Goal: Task Accomplishment & Management: Use online tool/utility

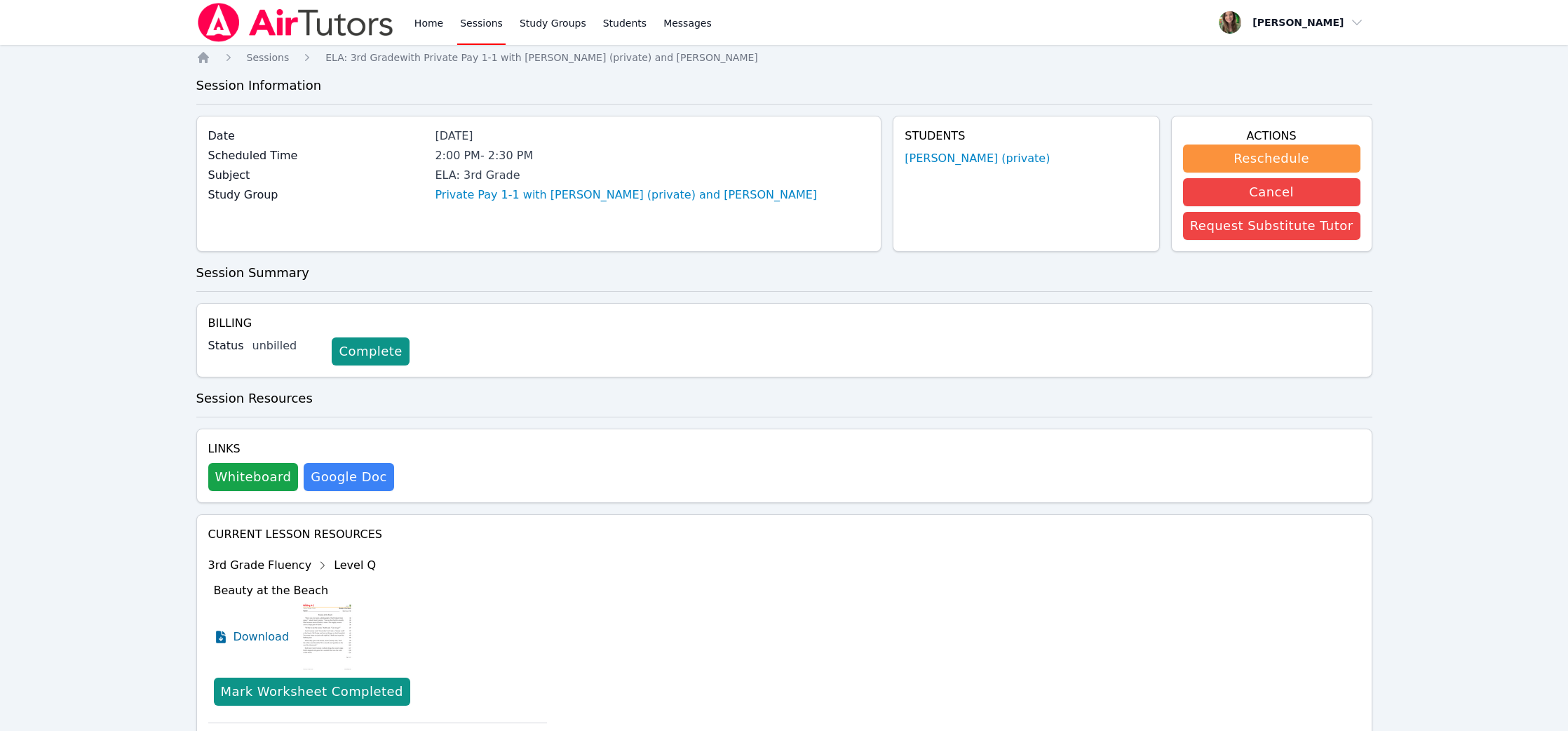
click at [396, 16] on div "Home Sessions Study Groups Students Messages" at bounding box center [455, 22] width 518 height 44
click at [422, 19] on link "Home" at bounding box center [428, 22] width 34 height 44
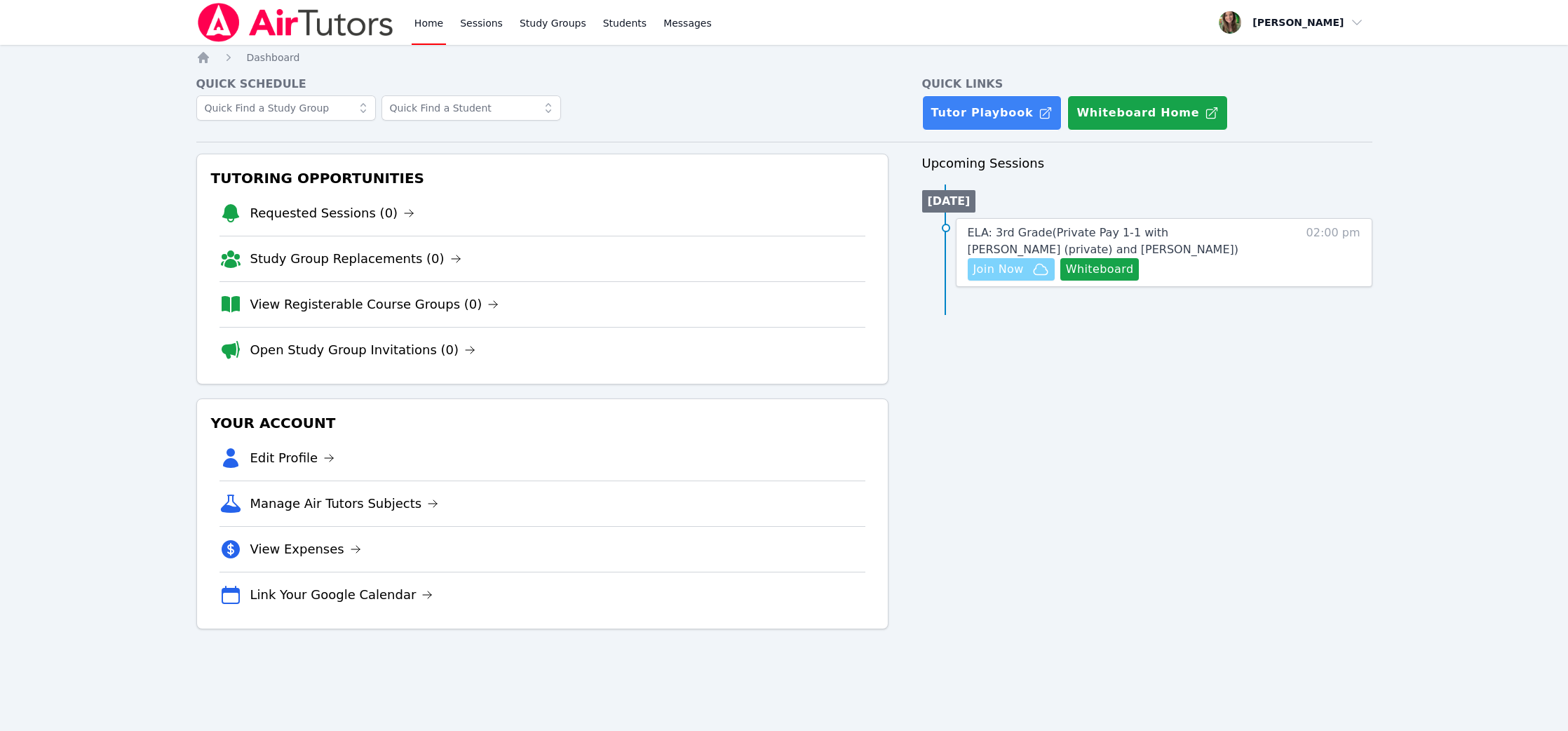
click at [993, 279] on button "Join Now" at bounding box center [1011, 269] width 87 height 22
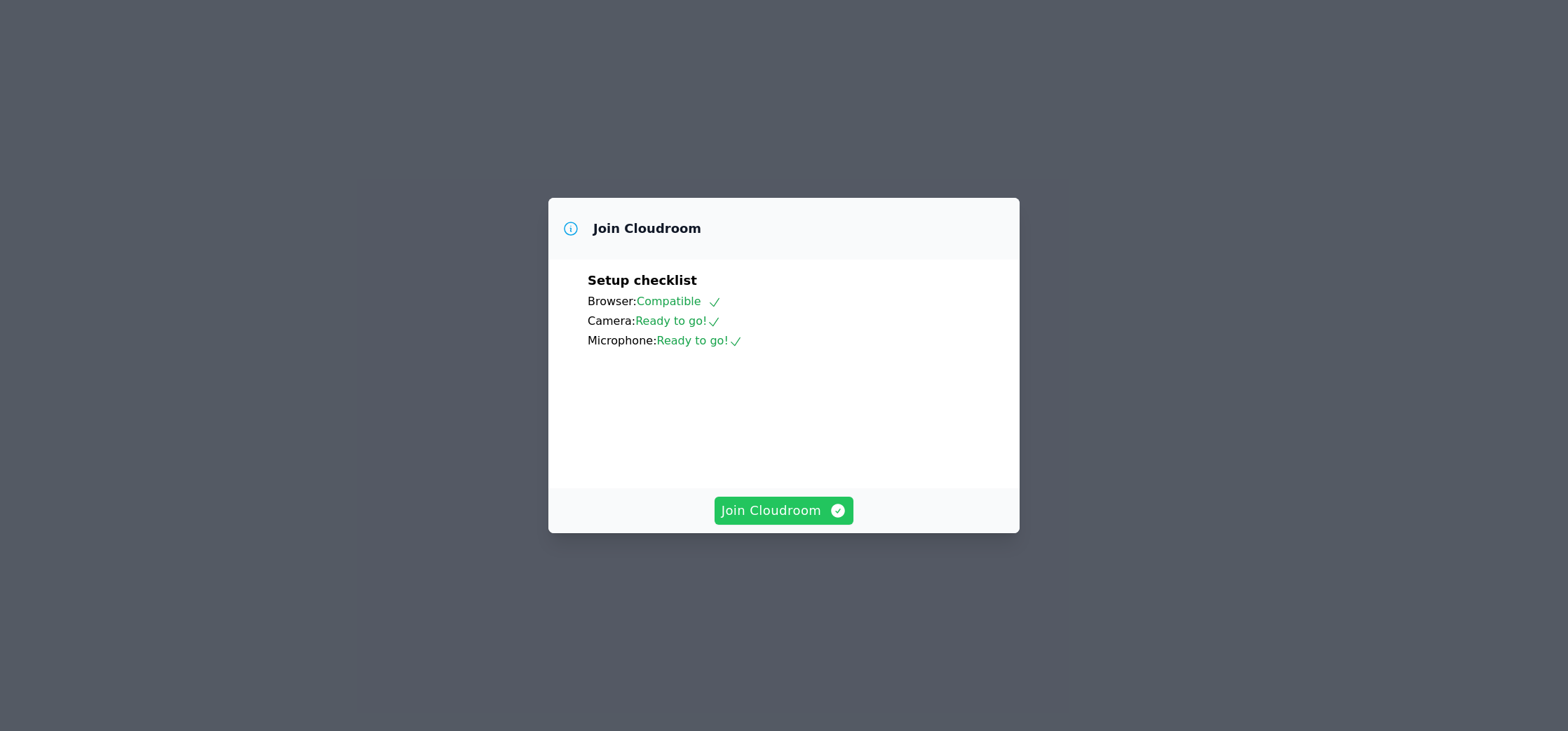
click at [790, 520] on span "Join Cloudroom" at bounding box center [784, 510] width 126 height 20
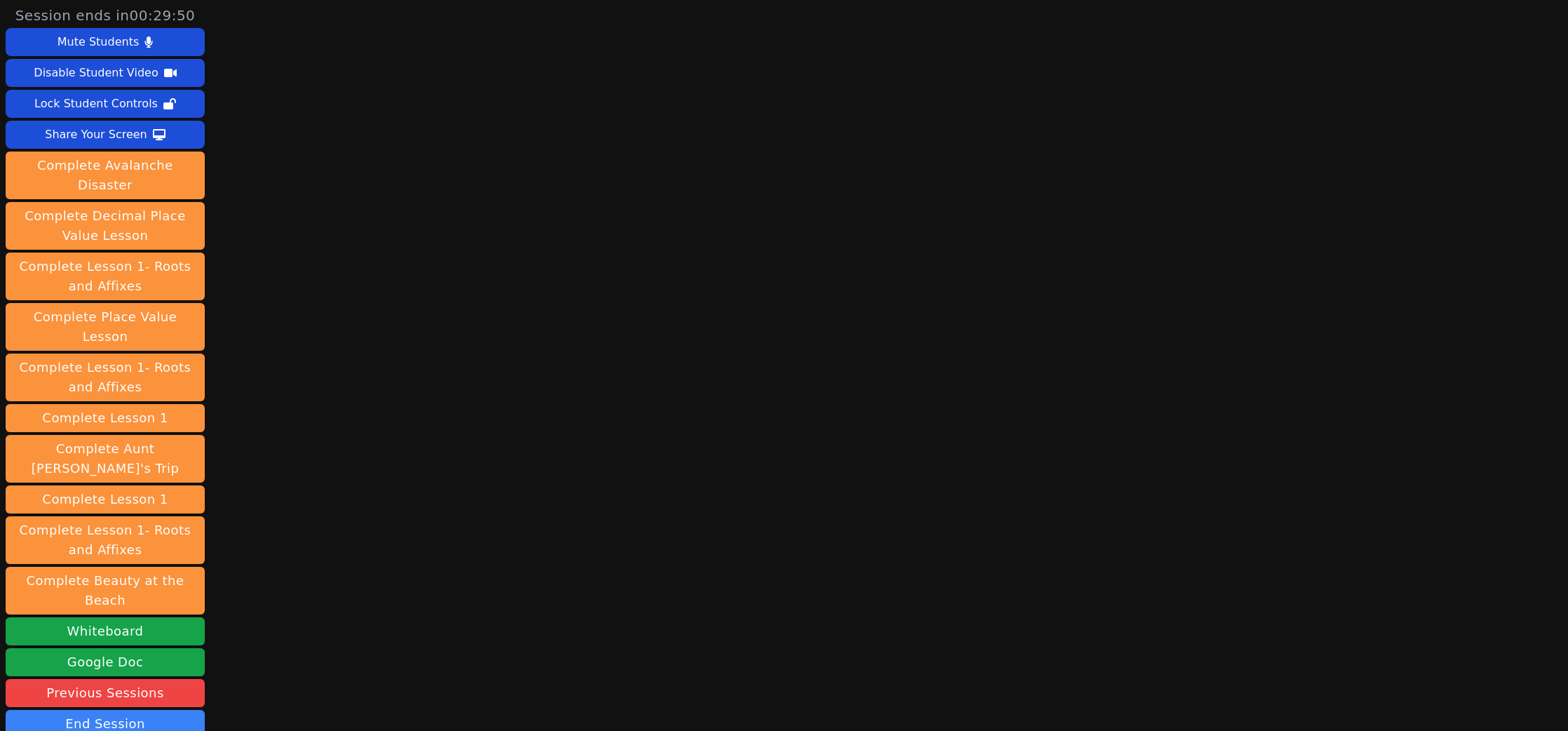
click at [643, 476] on div "Session ends in 00:29:50 Mute Students Disable Student Video Lock Student Contr…" at bounding box center [784, 366] width 1568 height 731
click at [643, 476] on div "Session ends in 00:29:48 Mute Students Disable Student Video Lock Student Contr…" at bounding box center [784, 366] width 1568 height 731
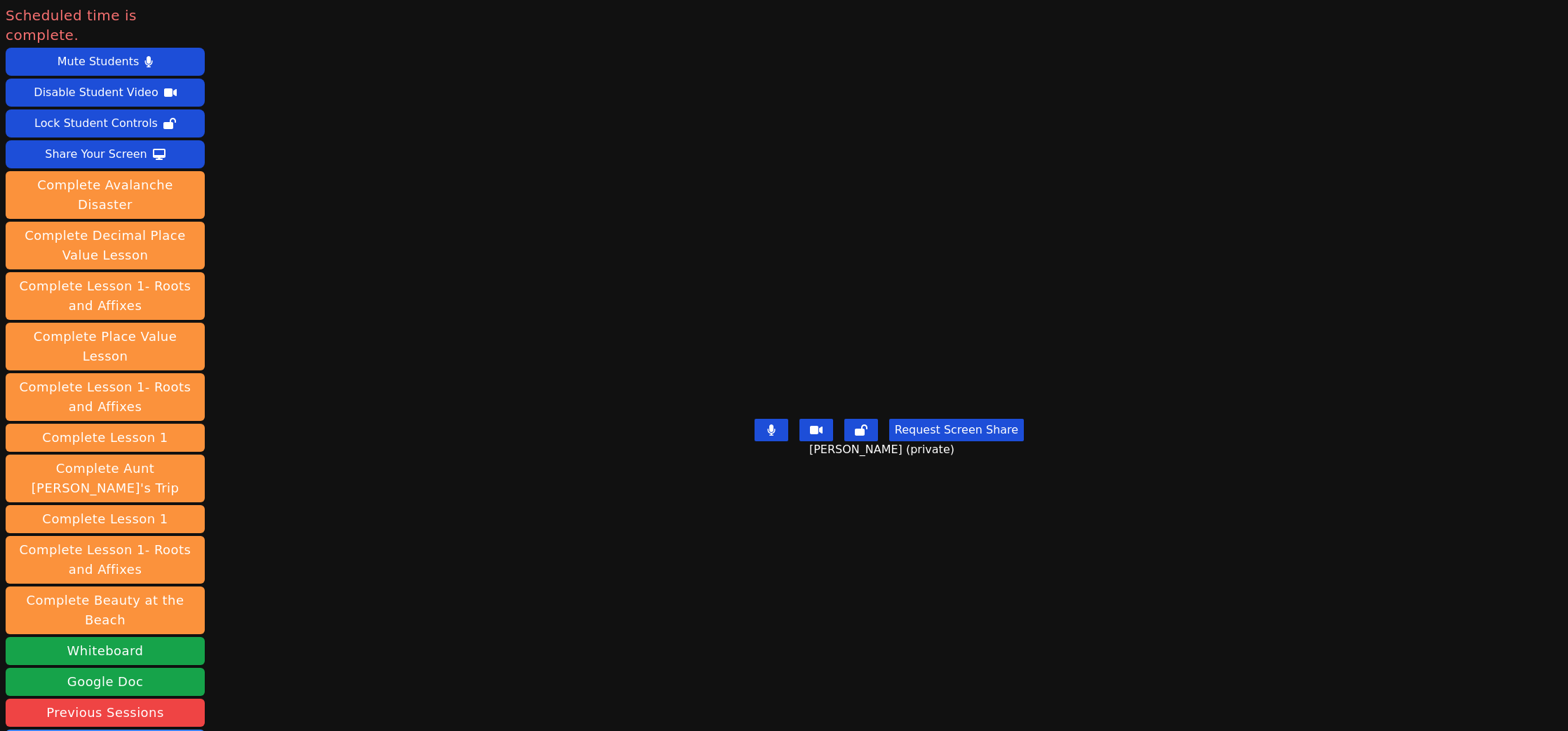
scroll to position [110, 0]
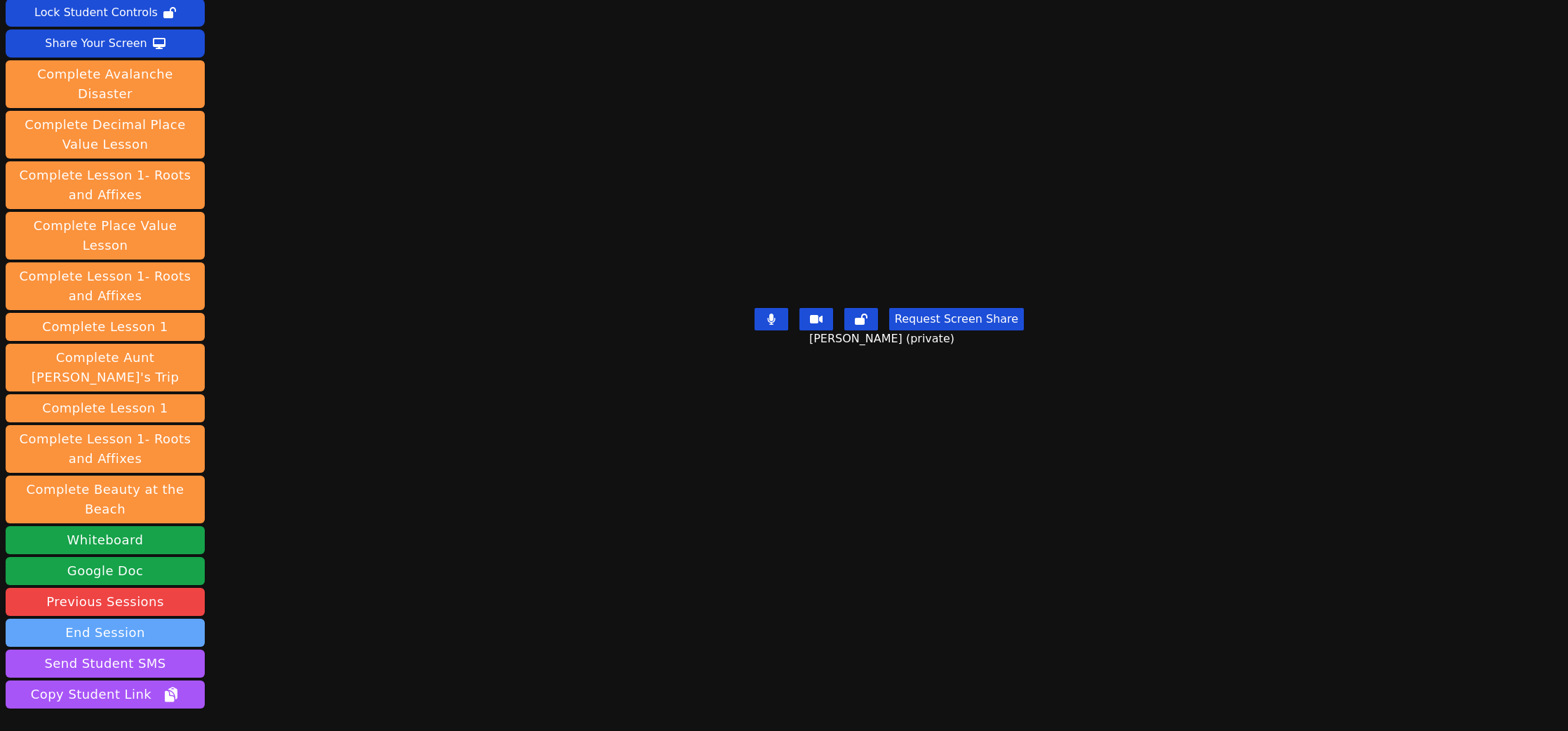
click at [110, 618] on button "End Session" at bounding box center [105, 632] width 199 height 28
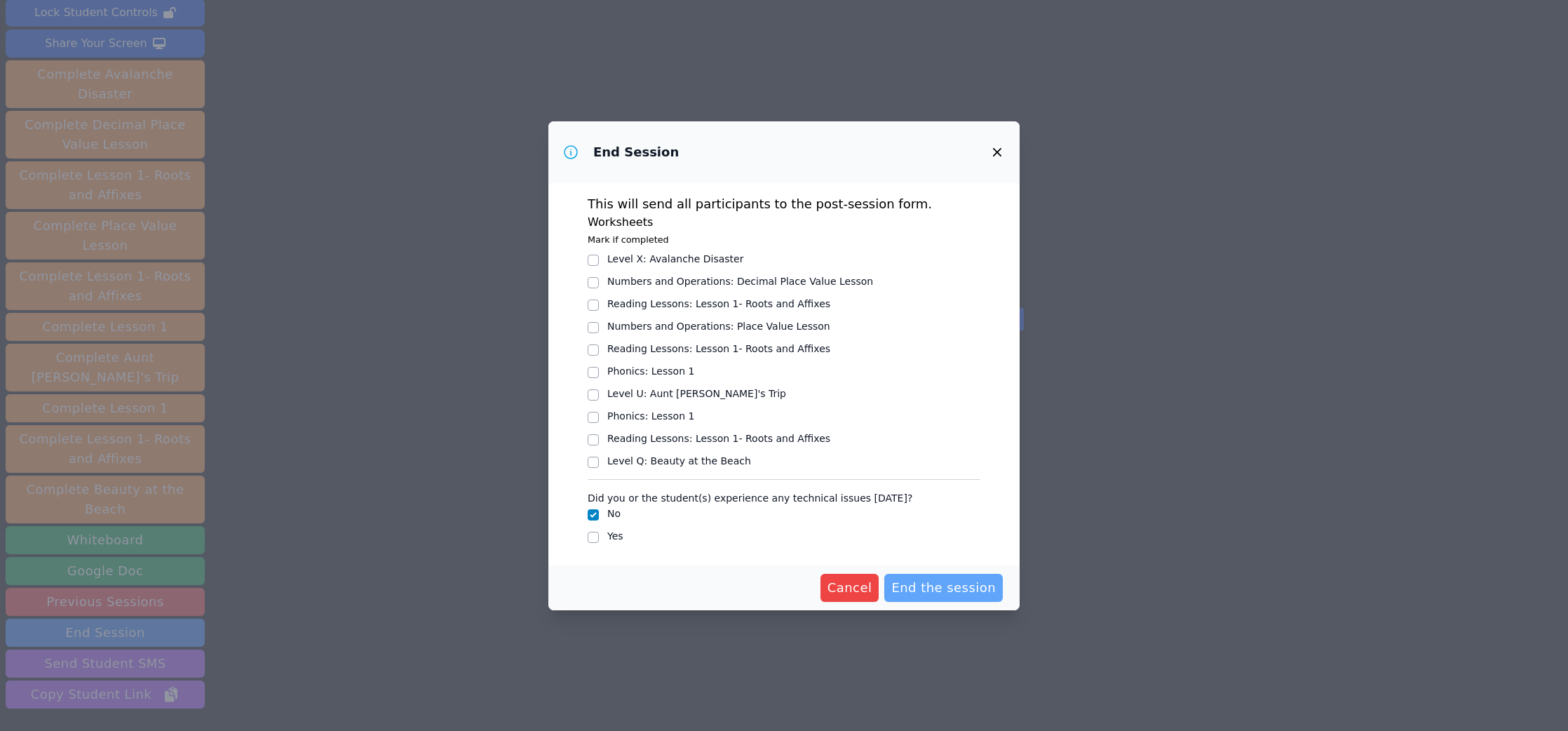
click at [916, 588] on span "End the session" at bounding box center [943, 587] width 104 height 20
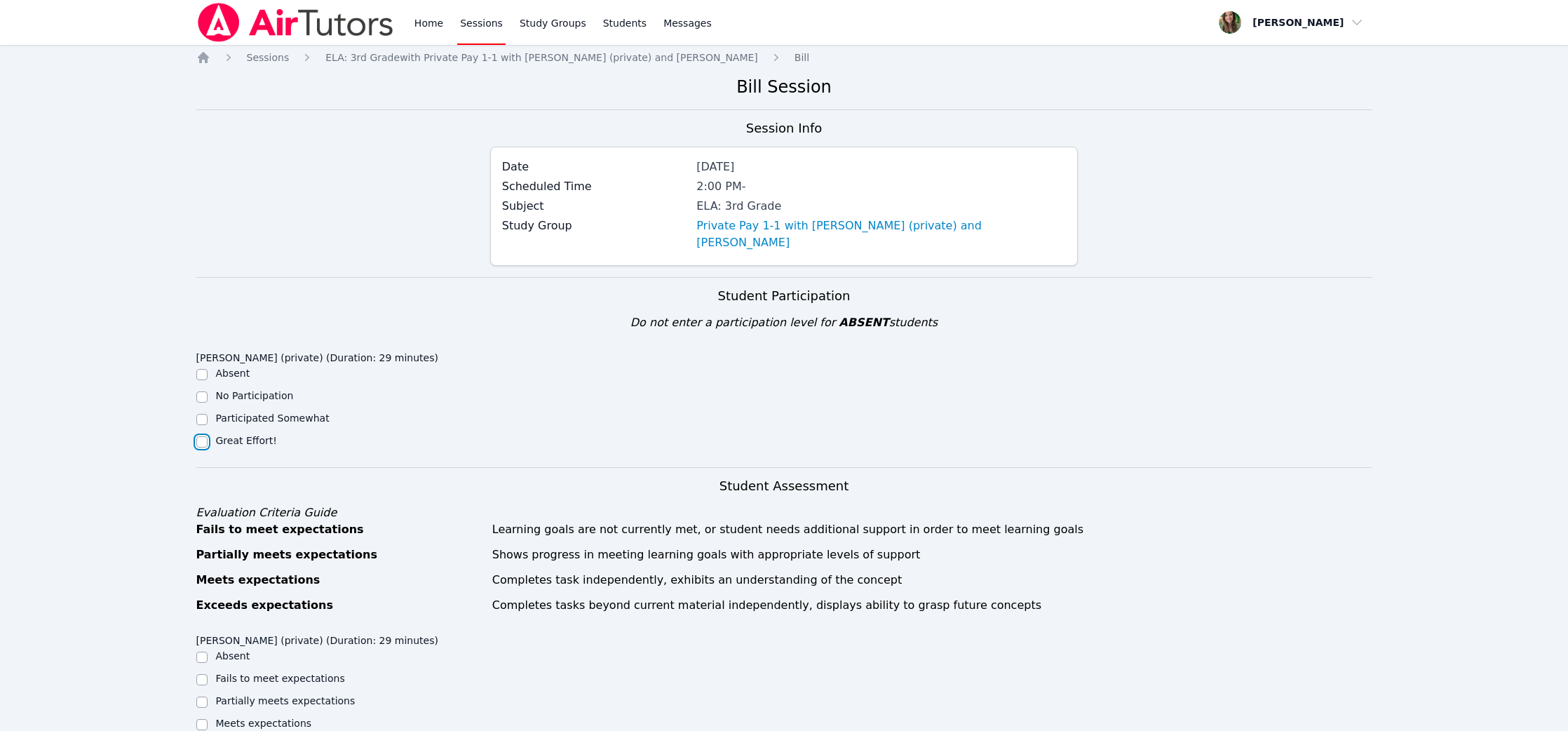
click at [202, 436] on input "Great Effort!" at bounding box center [202, 442] width 11 height 11
checkbox input "true"
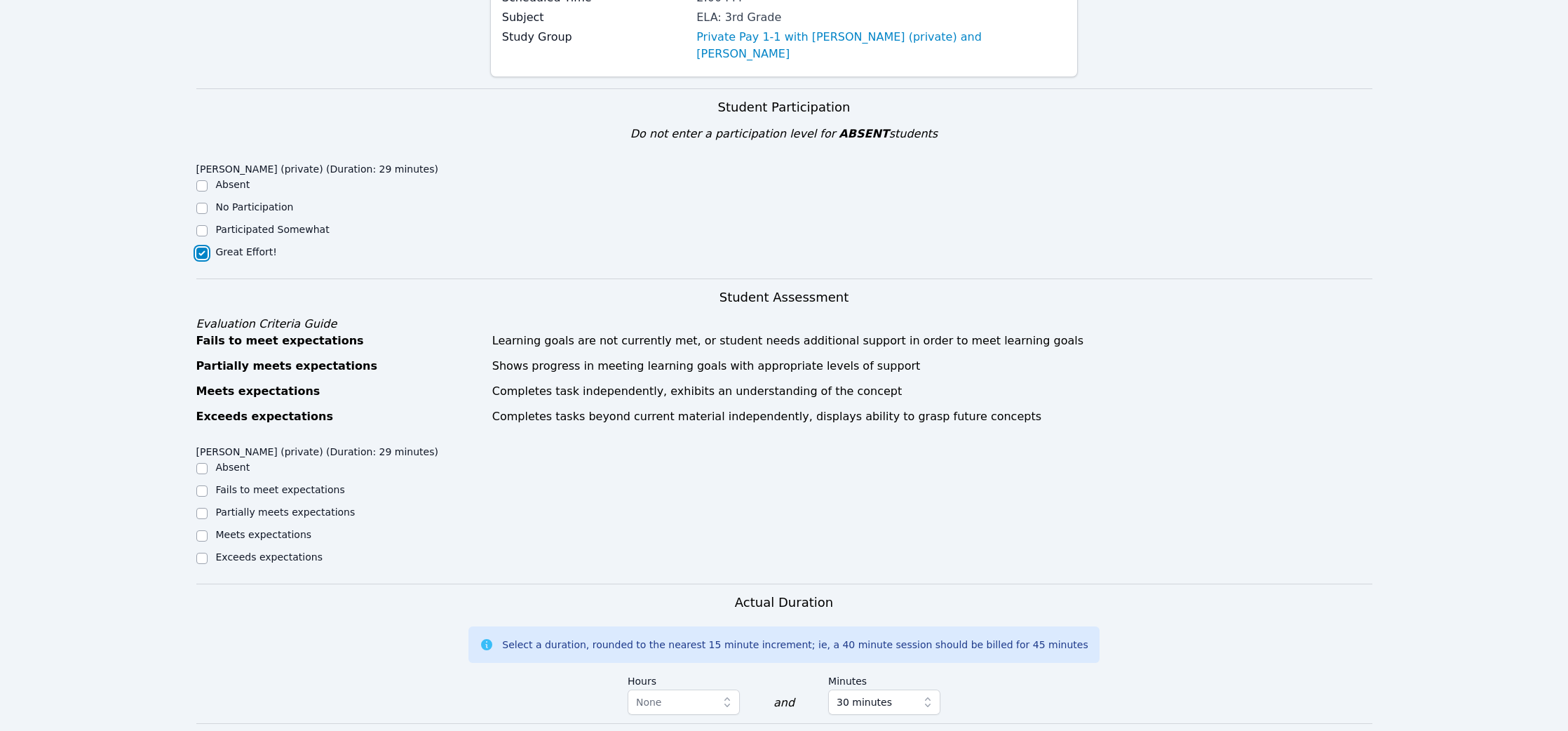
scroll to position [199, 0]
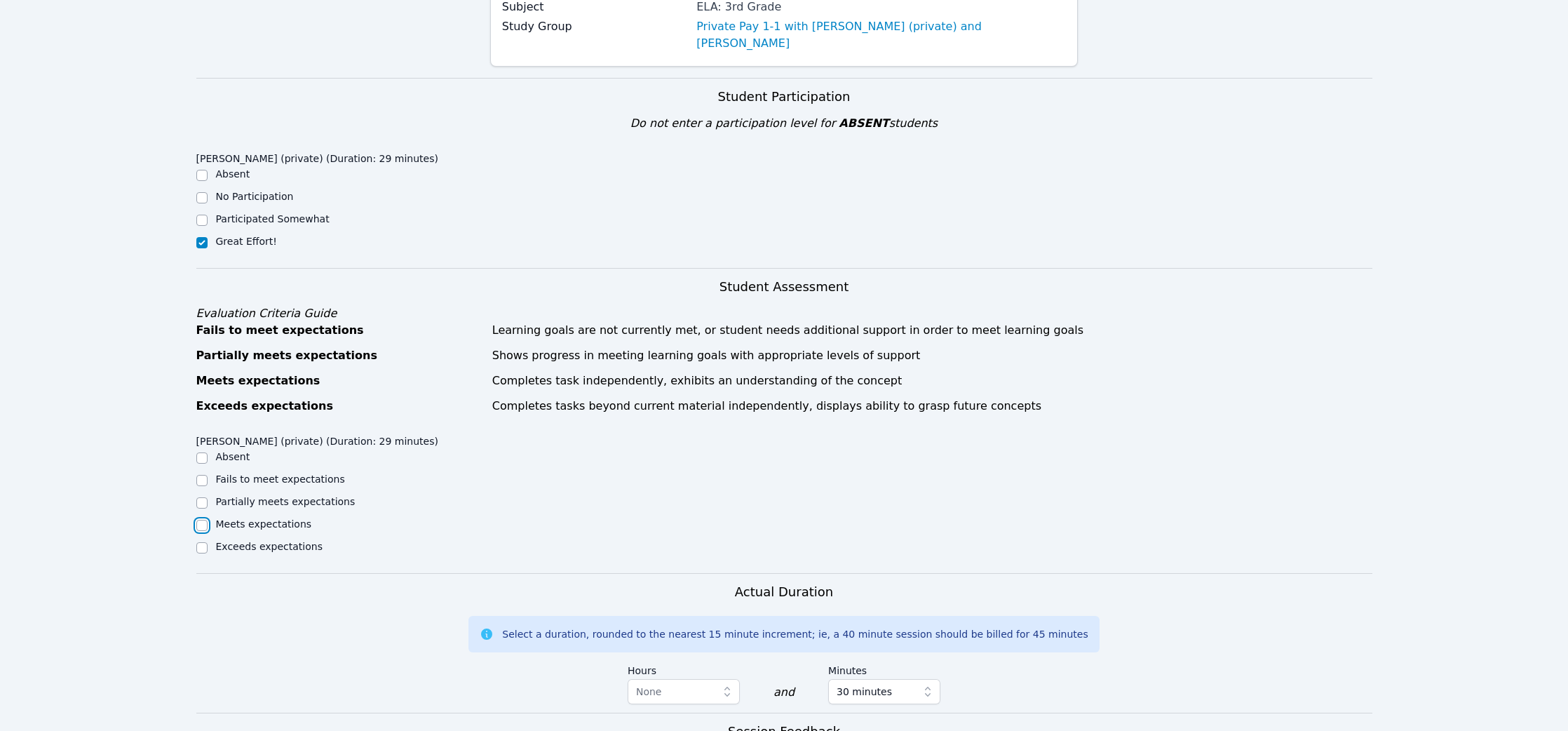
click at [196, 520] on input "Meets expectations" at bounding box center [202, 525] width 11 height 11
checkbox input "true"
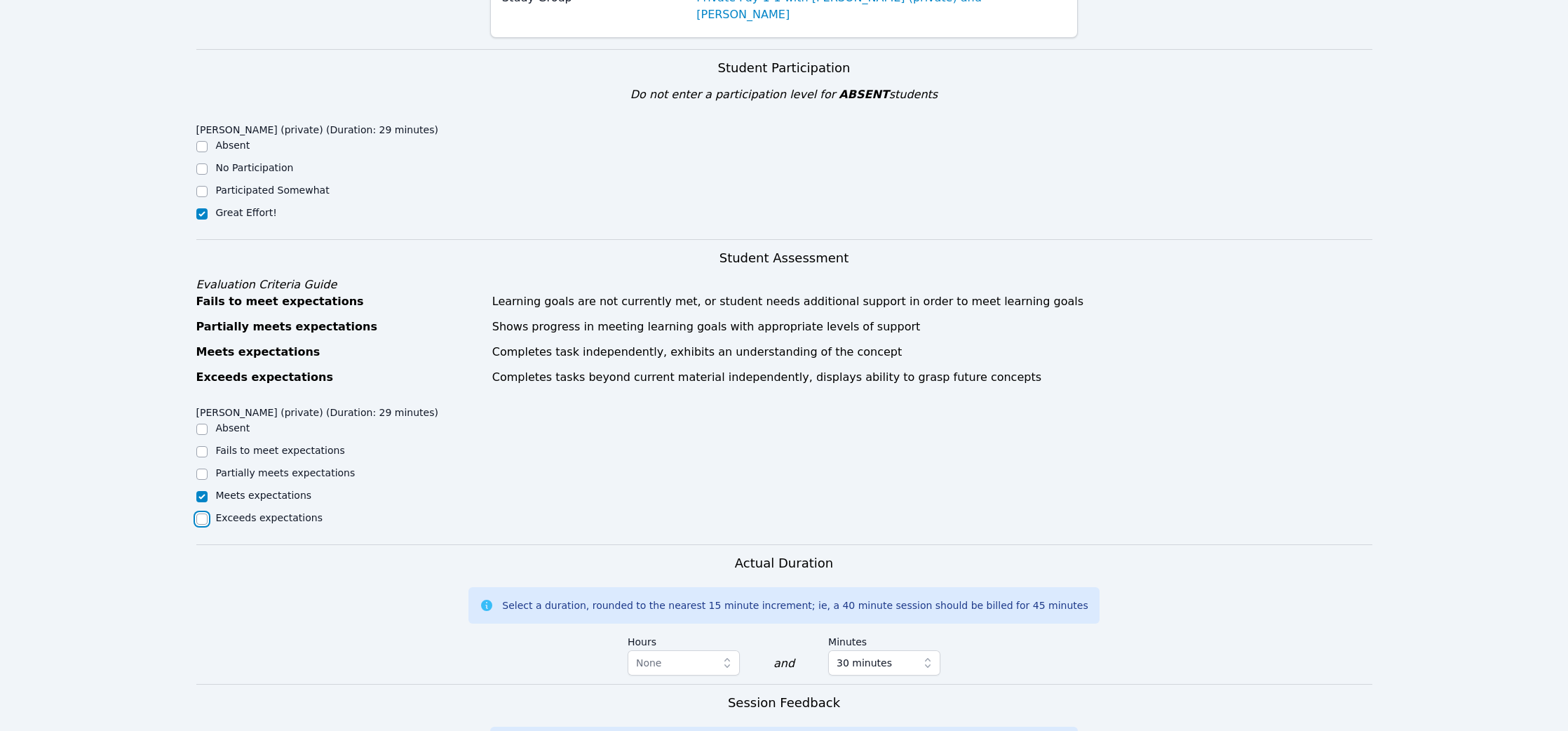
click at [202, 513] on input "Exceeds expectations" at bounding box center [202, 519] width 11 height 11
checkbox input "true"
checkbox input "false"
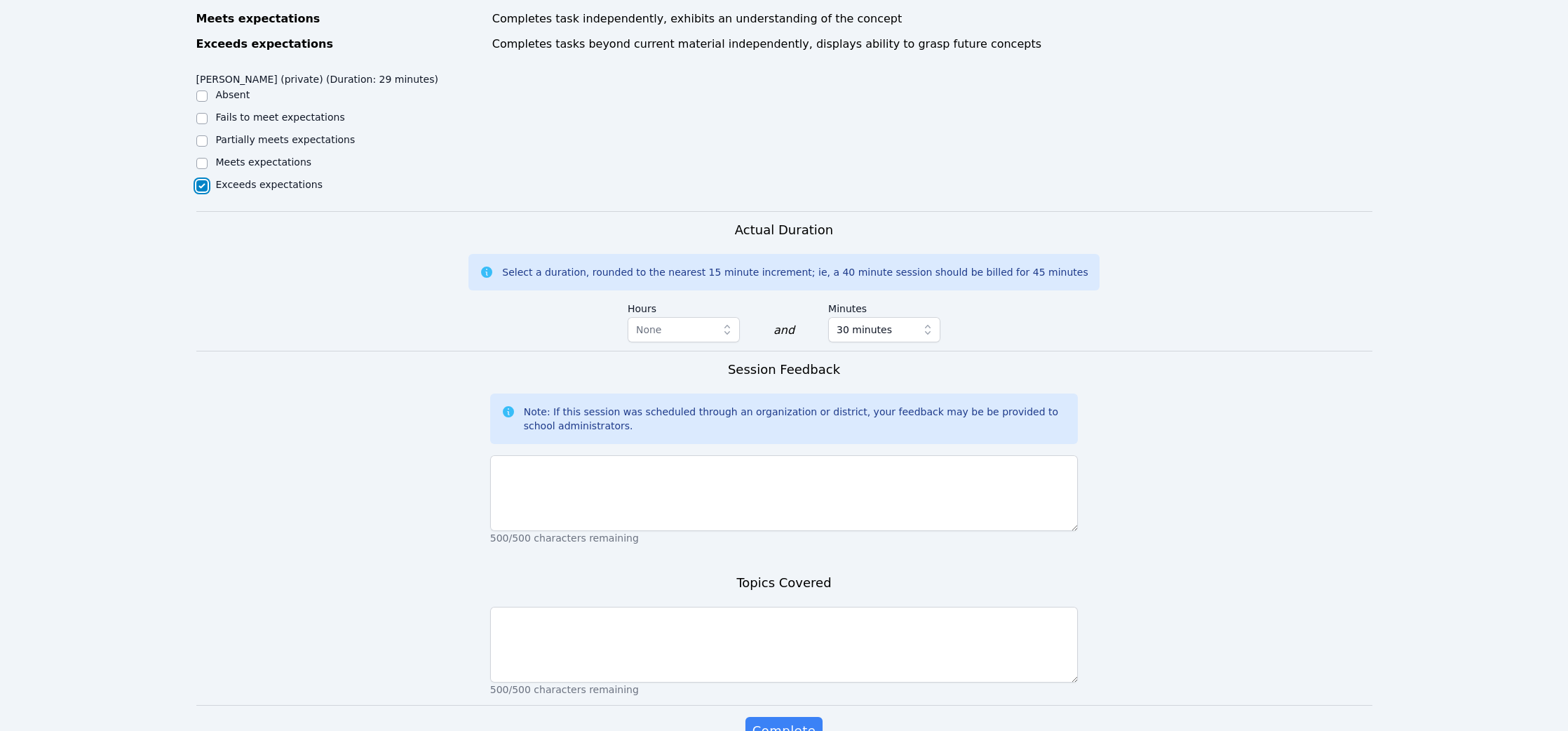
scroll to position [625, 0]
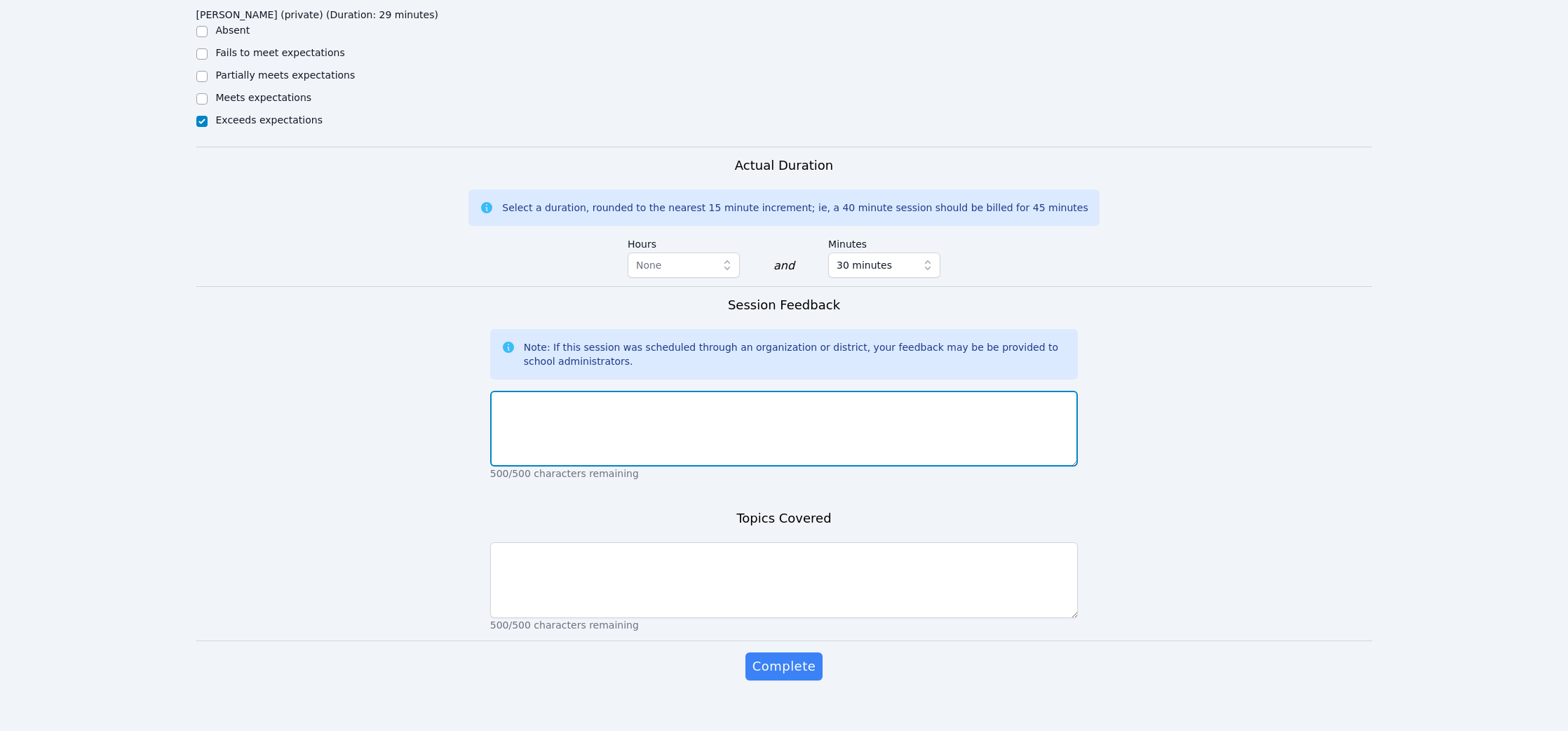
click at [618, 424] on textarea at bounding box center [784, 428] width 588 height 75
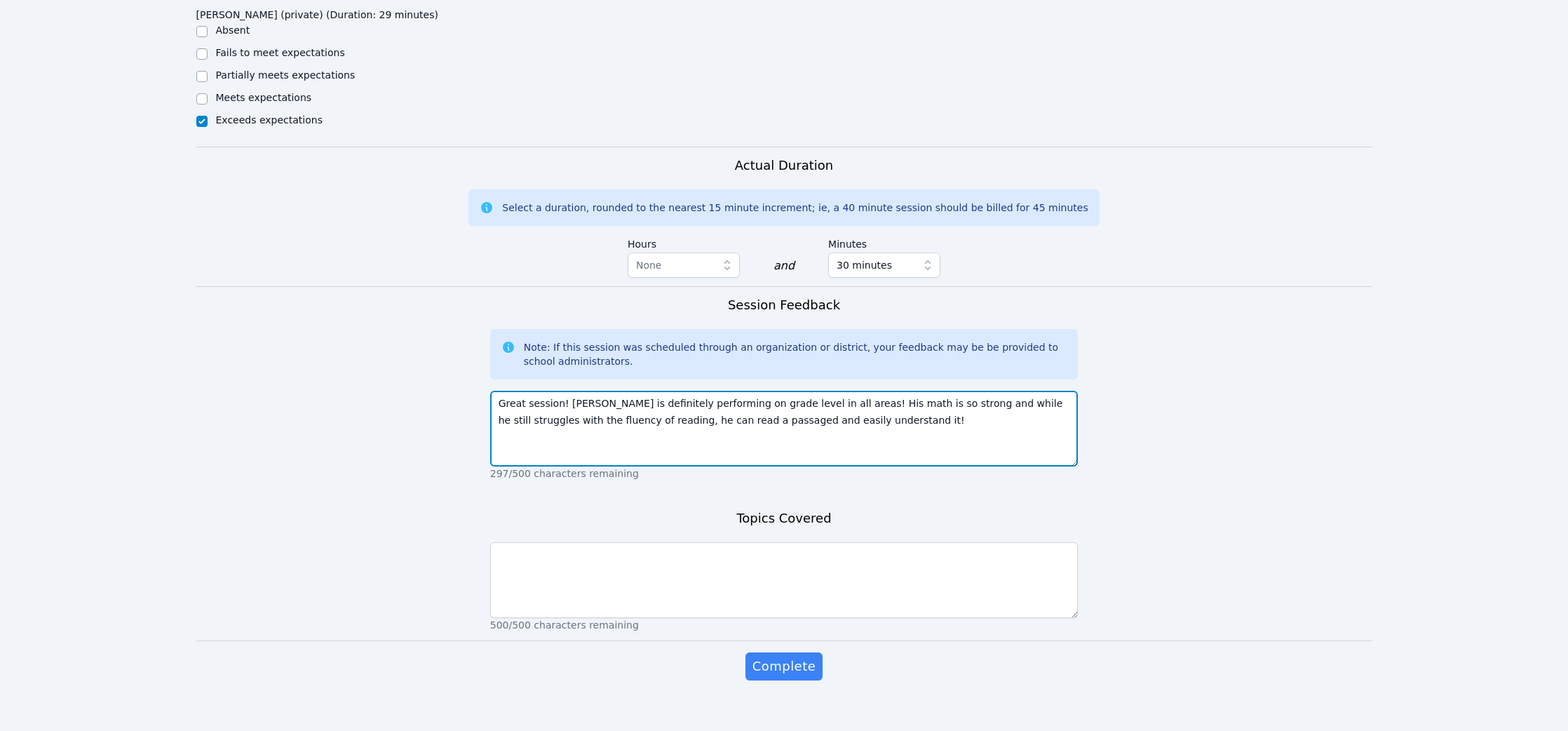
type textarea "Great session! Owen is definitely performing on grade level in all areas! His m…"
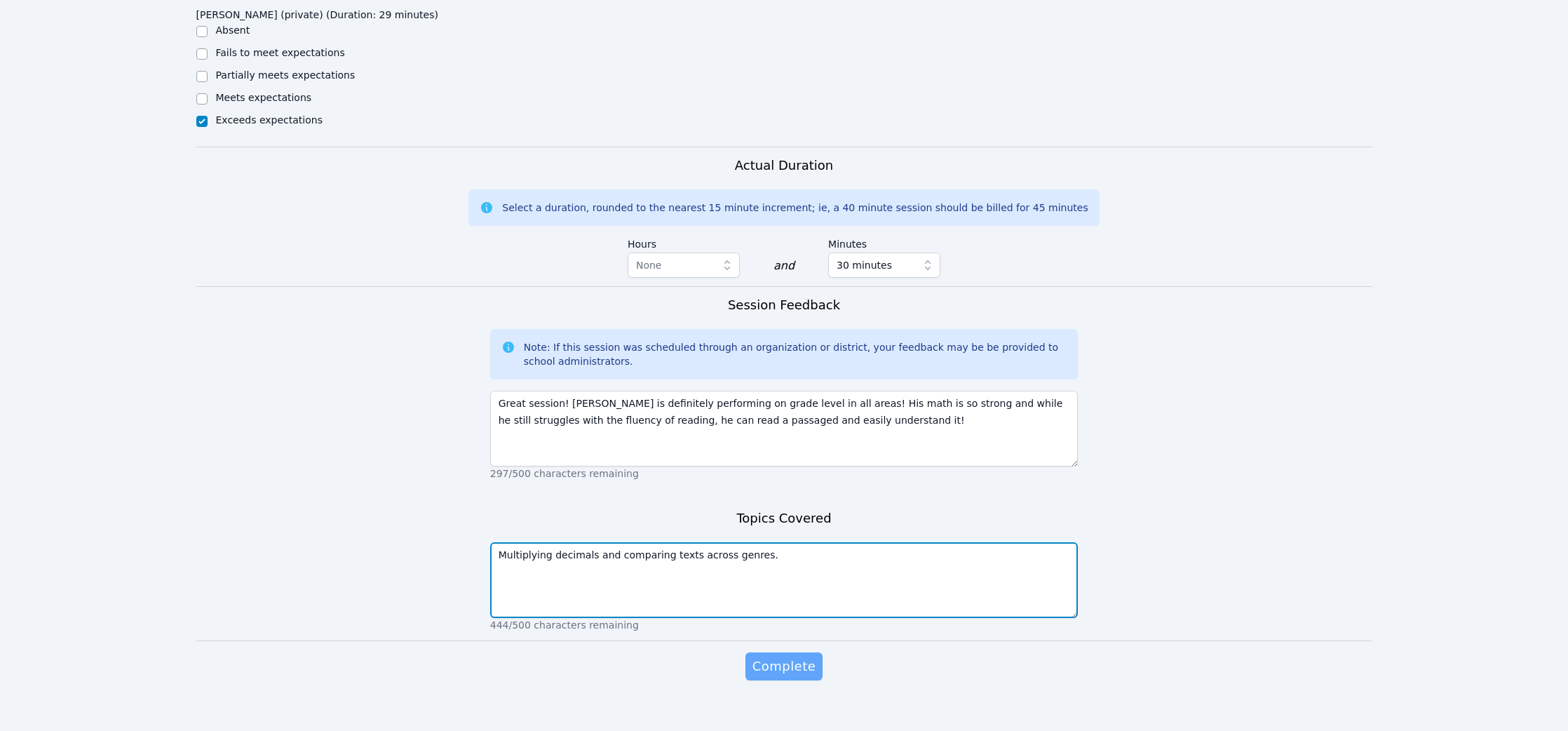
type textarea "Multiplying decimals and comparing texts across genres."
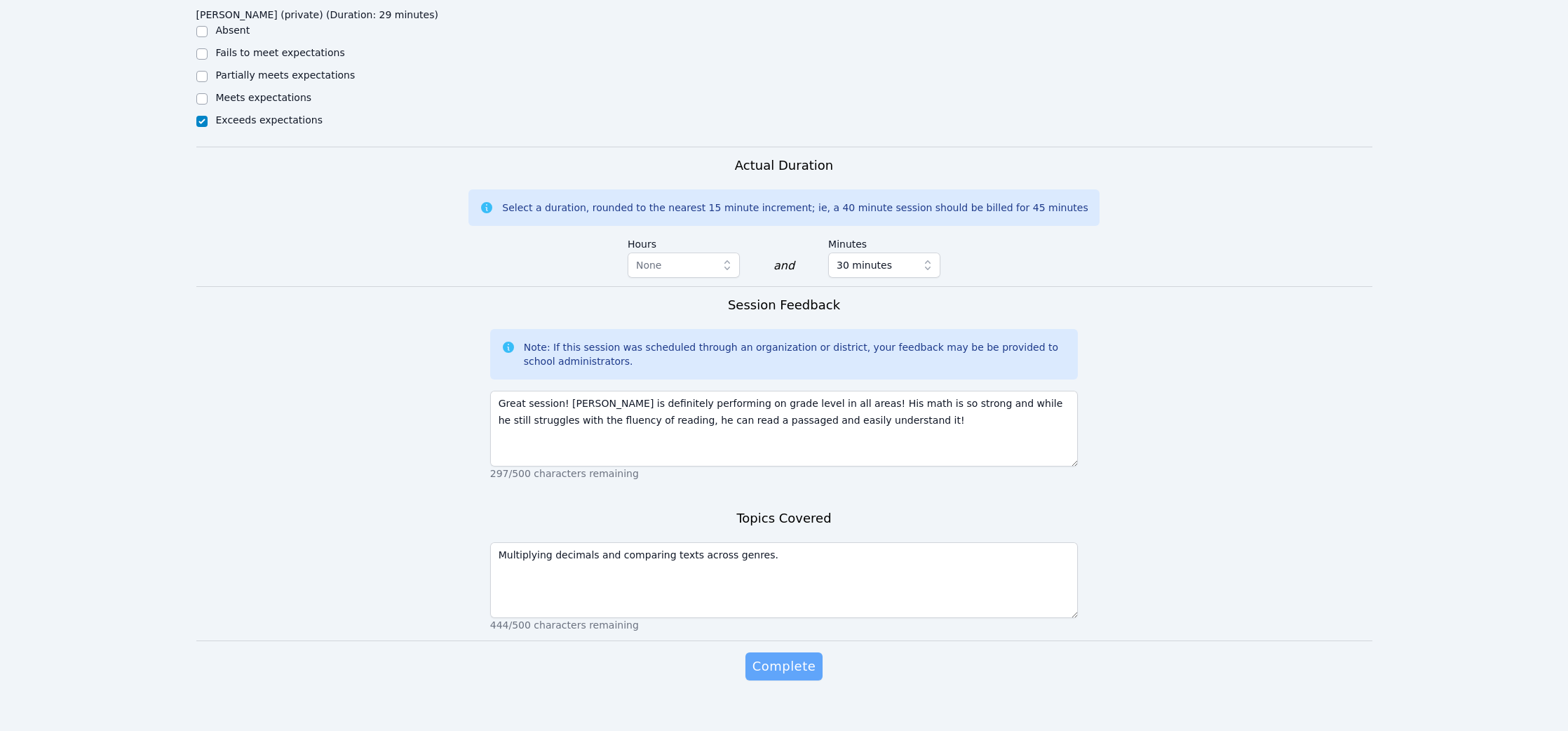
click at [785, 656] on span "Complete" at bounding box center [784, 666] width 63 height 20
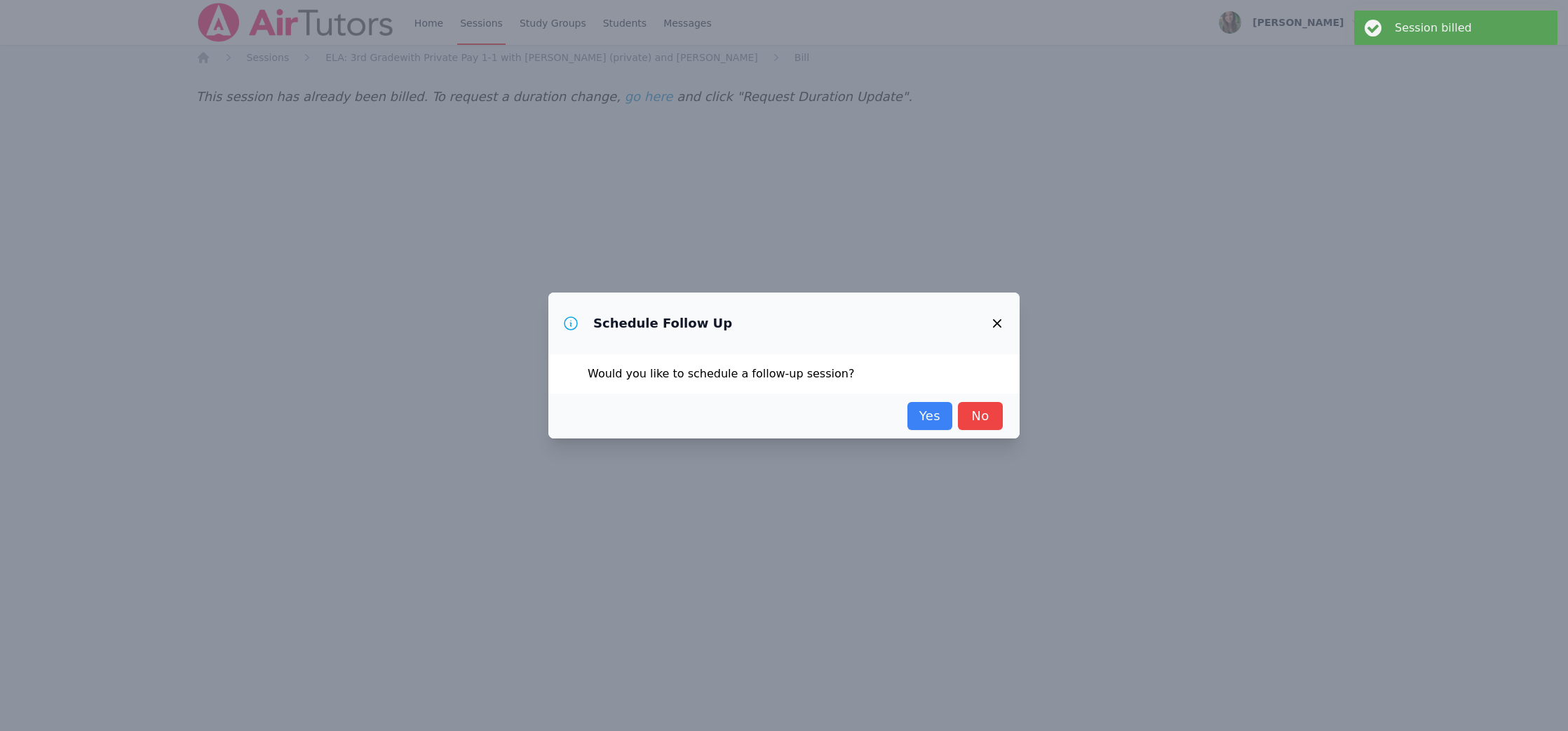
scroll to position [0, 0]
click at [986, 408] on link "No" at bounding box center [981, 416] width 45 height 28
